Goal: Check status: Check status

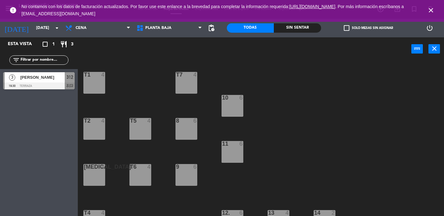
click at [431, 12] on icon "close" at bounding box center [431, 10] width 7 height 7
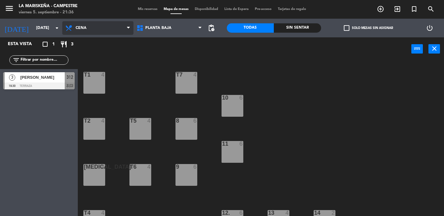
click at [84, 34] on span "Cena" at bounding box center [97, 28] width 71 height 14
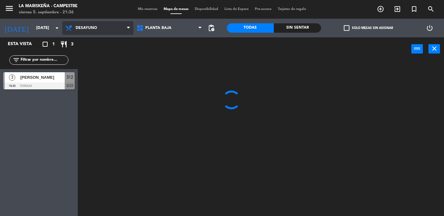
click at [89, 44] on ng-component "menu La Mariskeña - Campestre [DATE] 5. septiembre - 21:36 Mis reservas Mapa de…" at bounding box center [222, 108] width 444 height 216
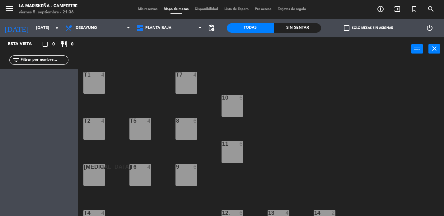
click at [99, 36] on div "Desayuno Comida Cena Desayuno Desayuno Comida Cena" at bounding box center [97, 28] width 71 height 19
click at [105, 29] on span "Desayuno" at bounding box center [97, 28] width 71 height 14
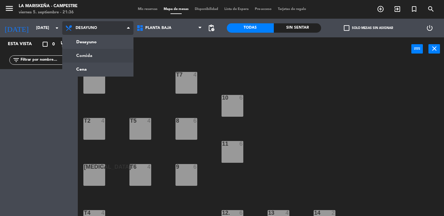
click at [97, 53] on ng-component "menu La Mariskeña - Campestre [DATE] 5. septiembre - 21:36 Mis reservas Mapa de…" at bounding box center [222, 108] width 444 height 216
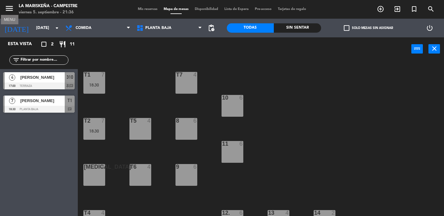
click at [9, 9] on icon "menu" at bounding box center [9, 8] width 9 height 9
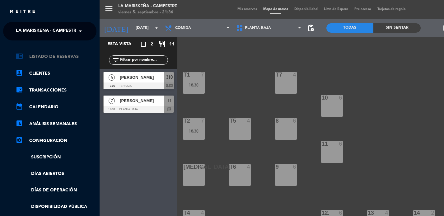
click at [41, 59] on link "chrome_reader_mode Listado de Reservas" at bounding box center [56, 56] width 81 height 7
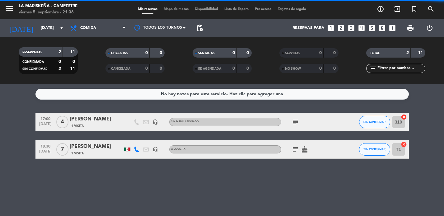
click at [104, 35] on div "Todos los servicios Desayuno Comida Cena Comida Todos los servicios Desayuno Co…" at bounding box center [98, 28] width 62 height 19
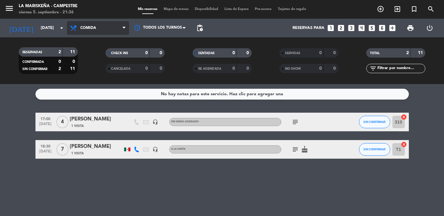
click at [105, 31] on span "Comida" at bounding box center [98, 28] width 62 height 14
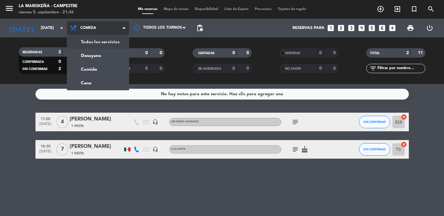
click at [99, 41] on div "menu La Mariskeña - Campestre [DATE] 5. septiembre - 21:36 Mis reservas Mapa de…" at bounding box center [222, 42] width 444 height 84
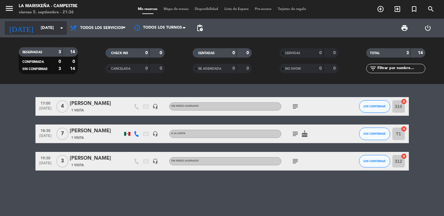
click at [43, 28] on input "[DATE]" at bounding box center [65, 27] width 55 height 11
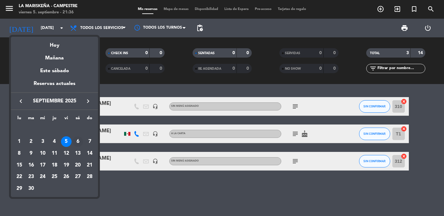
click at [80, 144] on div "6" at bounding box center [78, 141] width 11 height 11
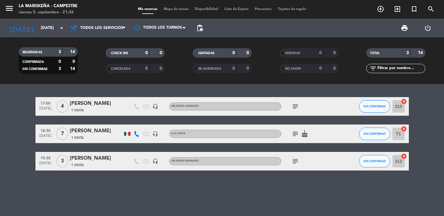
type input "[DATE]"
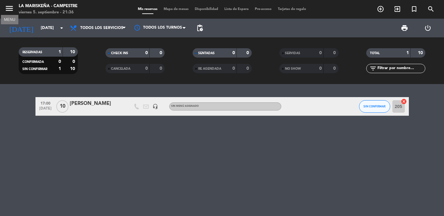
click at [8, 6] on icon "menu" at bounding box center [9, 8] width 9 height 9
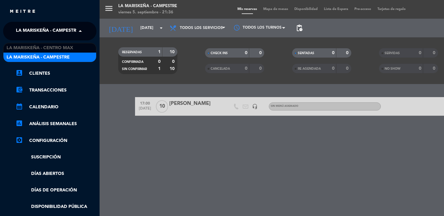
click at [60, 28] on span "La Mariskeña - Campestre" at bounding box center [47, 31] width 63 height 13
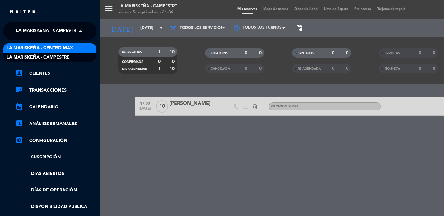
click at [55, 48] on span "La Mariskeña - Centro Max" at bounding box center [40, 48] width 67 height 7
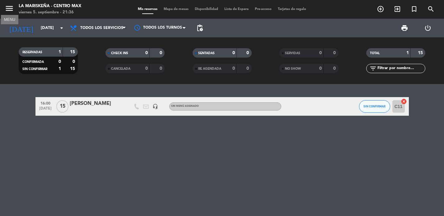
click at [12, 6] on icon "menu" at bounding box center [9, 8] width 9 height 9
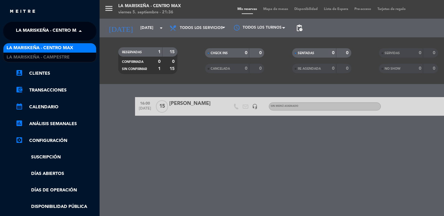
click at [46, 30] on span "La Mariskeña - Centro Max" at bounding box center [49, 31] width 67 height 13
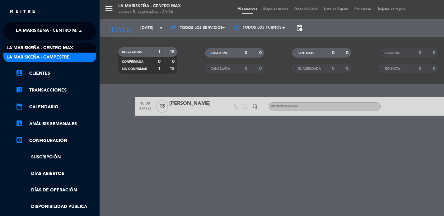
drag, startPoint x: 52, startPoint y: 56, endPoint x: 77, endPoint y: 47, distance: 25.9
click at [52, 56] on span "La Mariskeña - Campestre" at bounding box center [38, 57] width 63 height 7
